Goal: Task Accomplishment & Management: Manage account settings

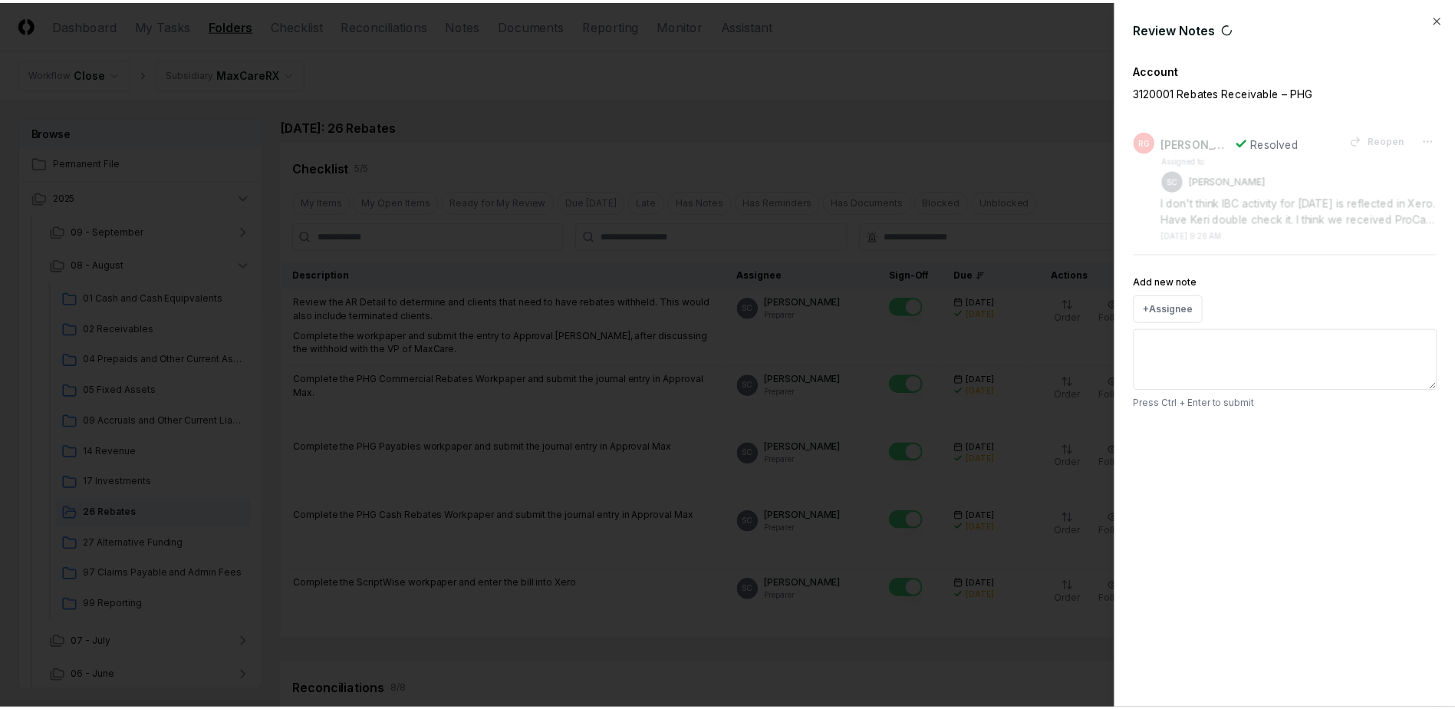
scroll to position [537, 0]
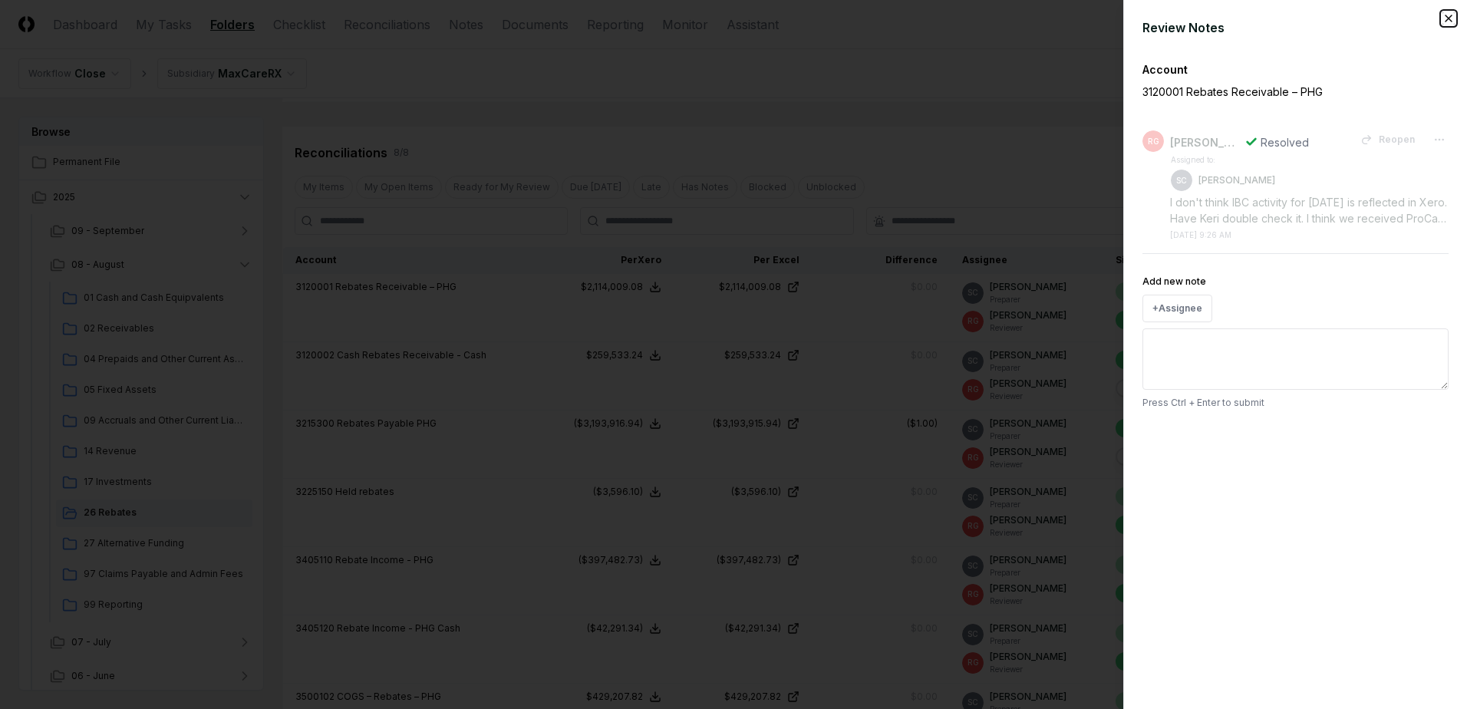
click at [1448, 17] on icon "button" at bounding box center [1448, 18] width 12 height 12
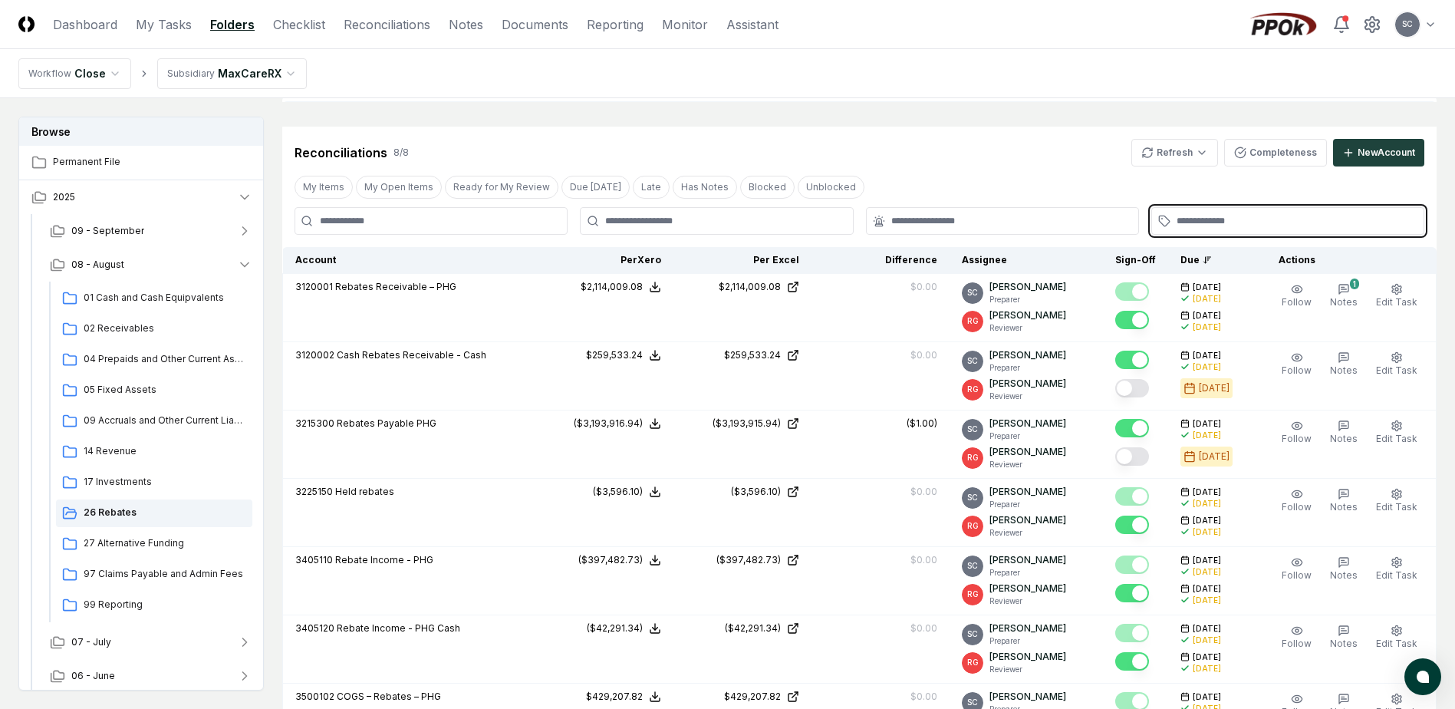
click at [1242, 222] on input "text" at bounding box center [1296, 221] width 238 height 14
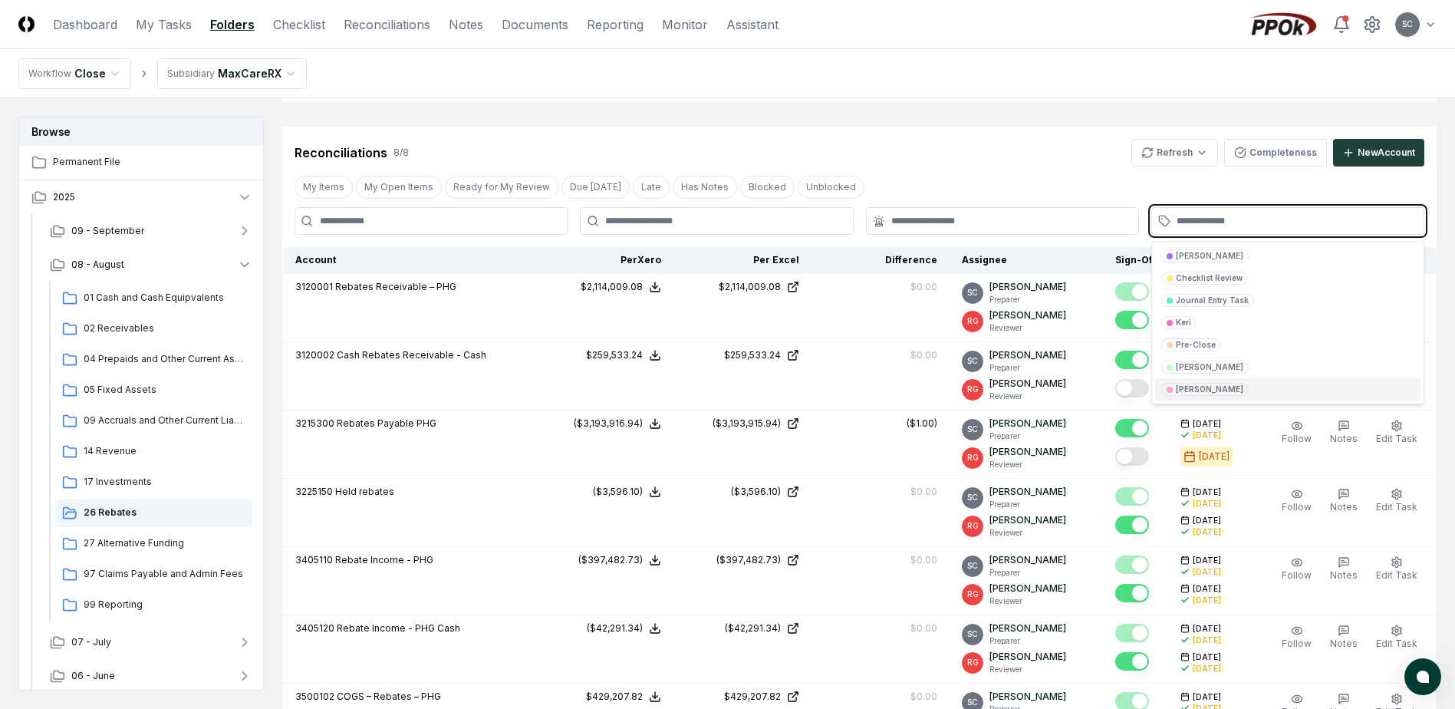
click at [1195, 397] on div "[PERSON_NAME]" at bounding box center [1287, 389] width 265 height 22
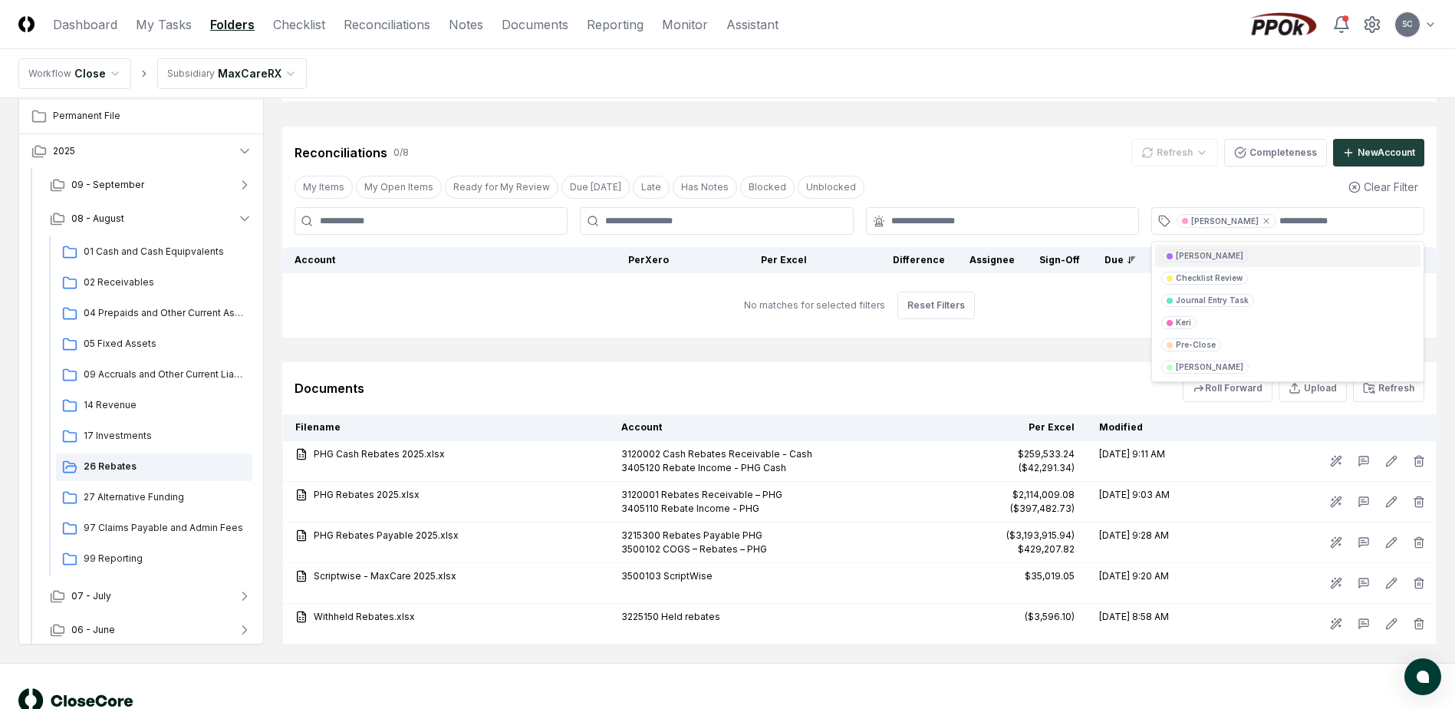
click at [559, 130] on div "Reconciliations 0 / 8 Refresh Completeness New Account" at bounding box center [859, 147] width 1155 height 40
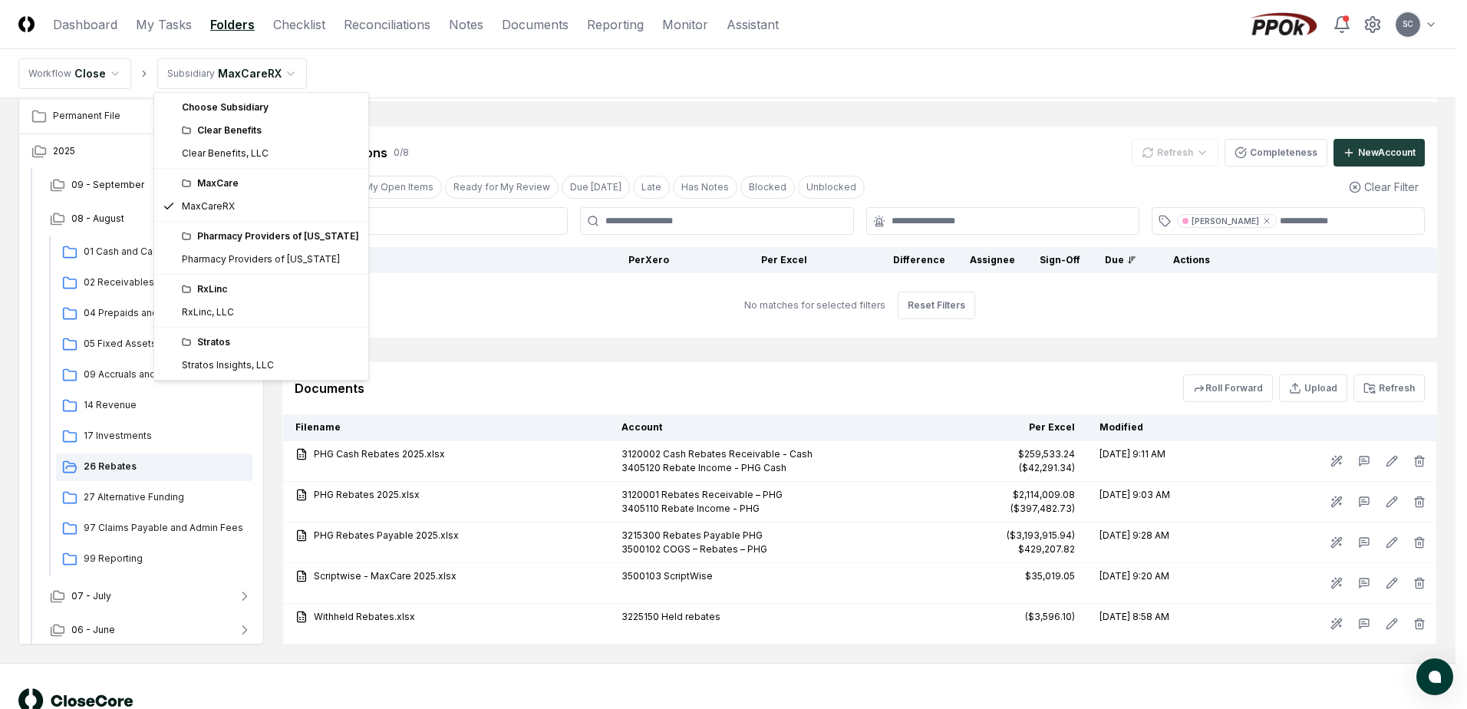
click at [213, 84] on html "CloseCore Dashboard My Tasks Folders Checklist Reconciliations Notes Documents …" at bounding box center [733, 109] width 1467 height 1292
click at [631, 103] on html "CloseCore Dashboard My Tasks Folders Checklist Reconciliations Notes Documents …" at bounding box center [733, 109] width 1467 height 1292
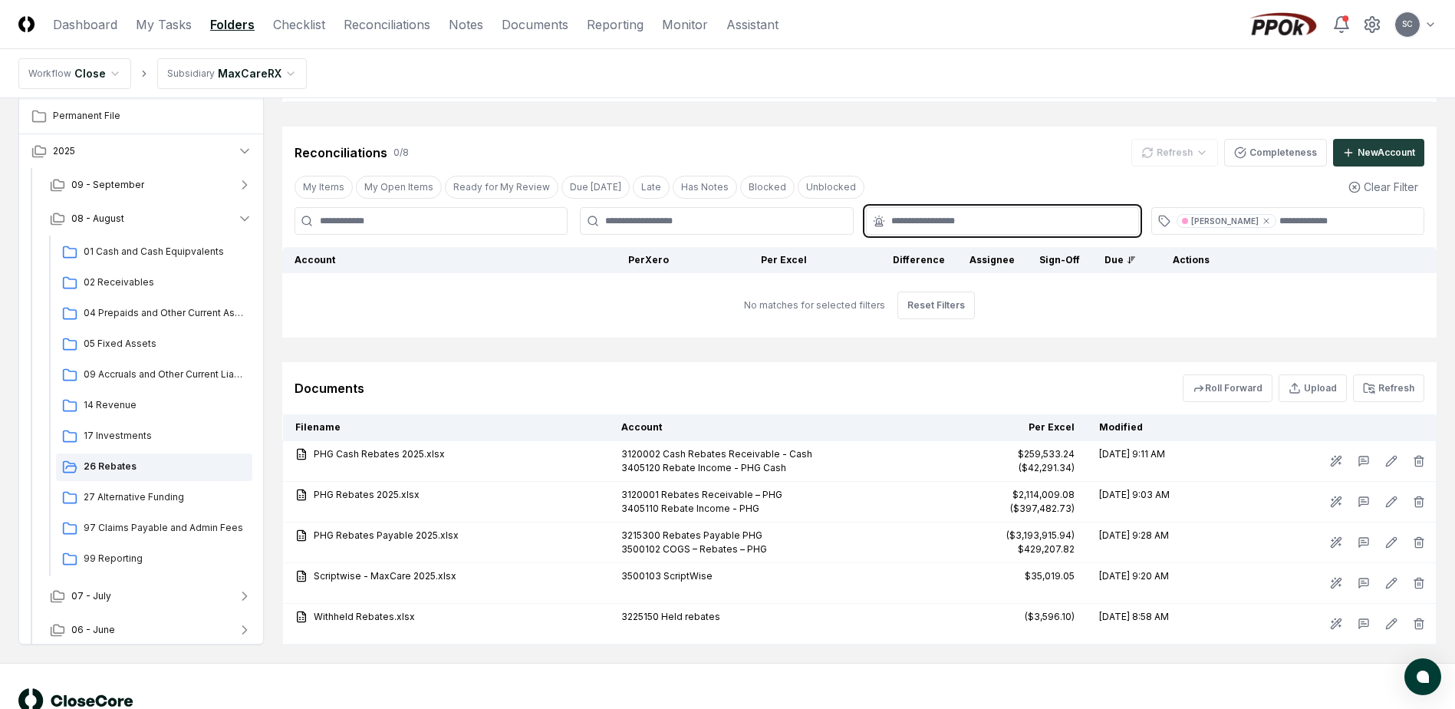
click at [937, 219] on input "text" at bounding box center [1010, 221] width 238 height 14
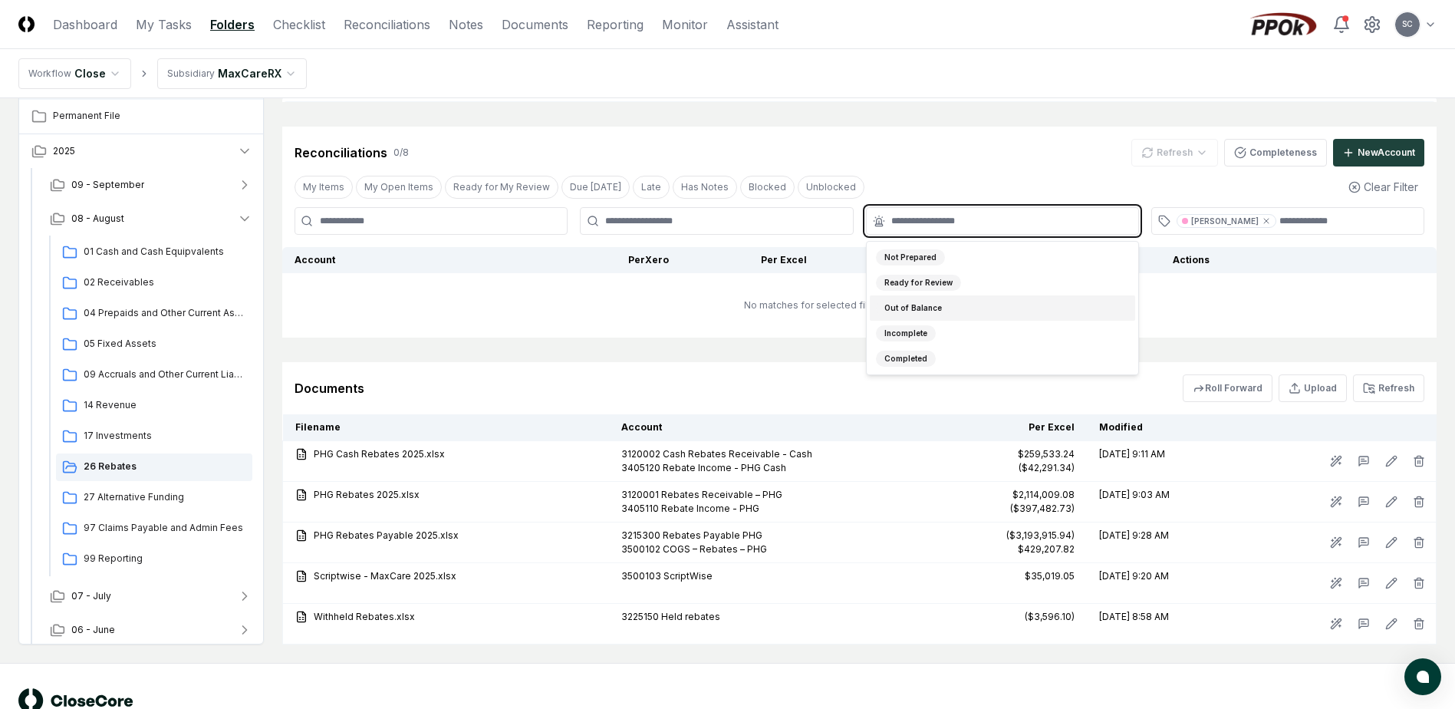
click at [910, 311] on div "Out of Balance" at bounding box center [913, 308] width 74 height 16
click at [961, 219] on icon at bounding box center [965, 222] width 9 height 9
drag, startPoint x: 736, startPoint y: 70, endPoint x: 791, endPoint y: 48, distance: 59.5
click at [736, 70] on nav "Workflow Close Subsidiary MaxCareRX" at bounding box center [727, 73] width 1455 height 49
